Goal: Information Seeking & Learning: Learn about a topic

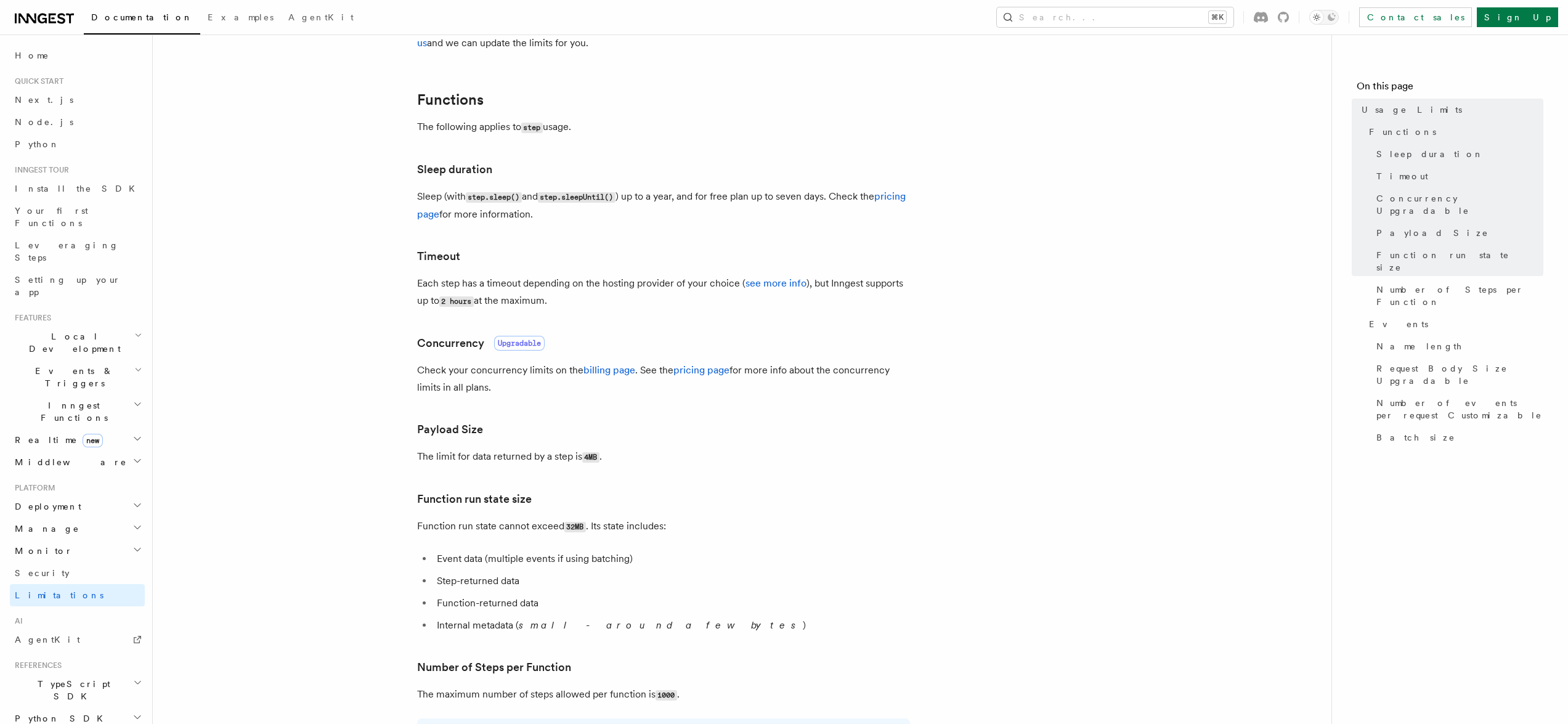
click at [906, 431] on h3 "Payload Size" at bounding box center [664, 429] width 493 height 17
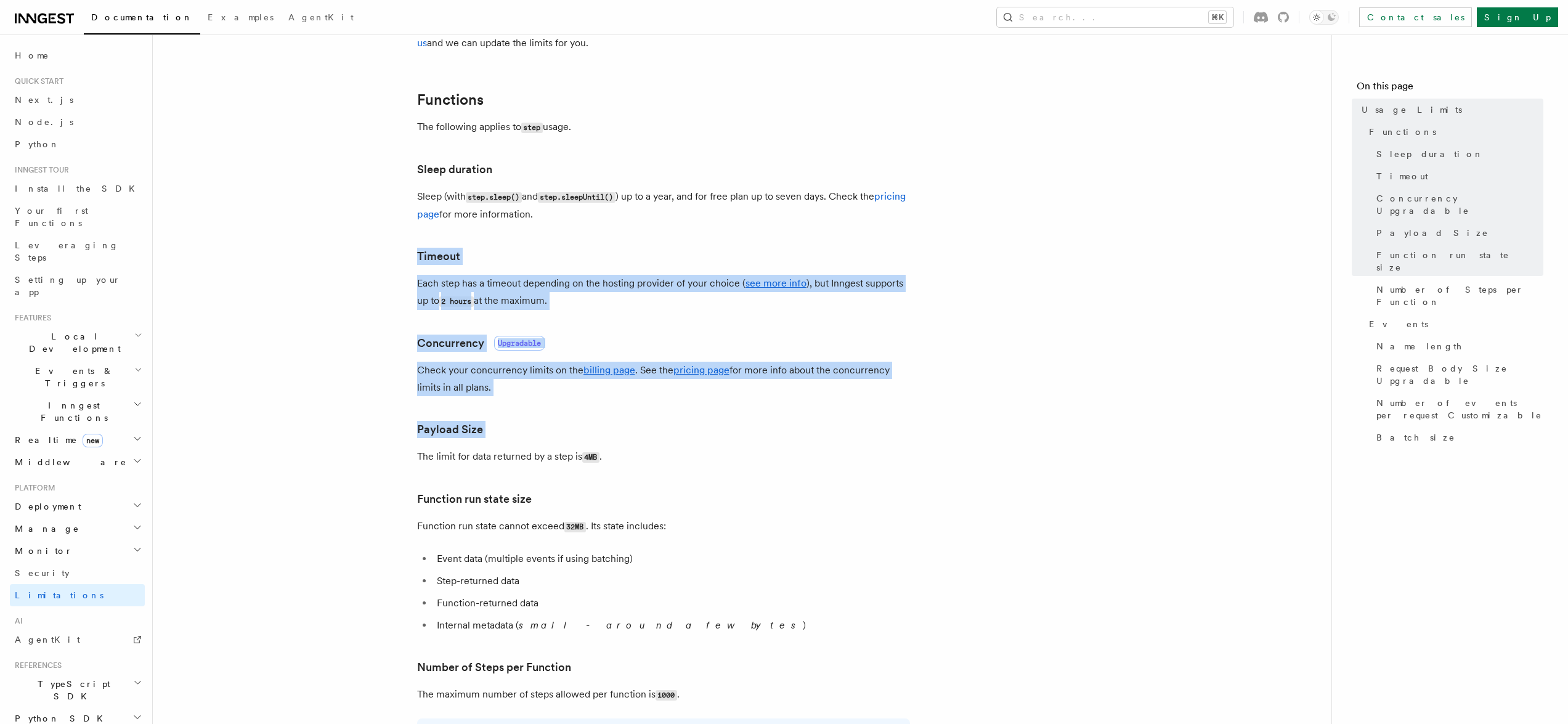
drag, startPoint x: 913, startPoint y: 390, endPoint x: 925, endPoint y: 238, distance: 152.5
drag, startPoint x: 917, startPoint y: 386, endPoint x: 917, endPoint y: 397, distance: 11.0
